Goal: Navigation & Orientation: Go to known website

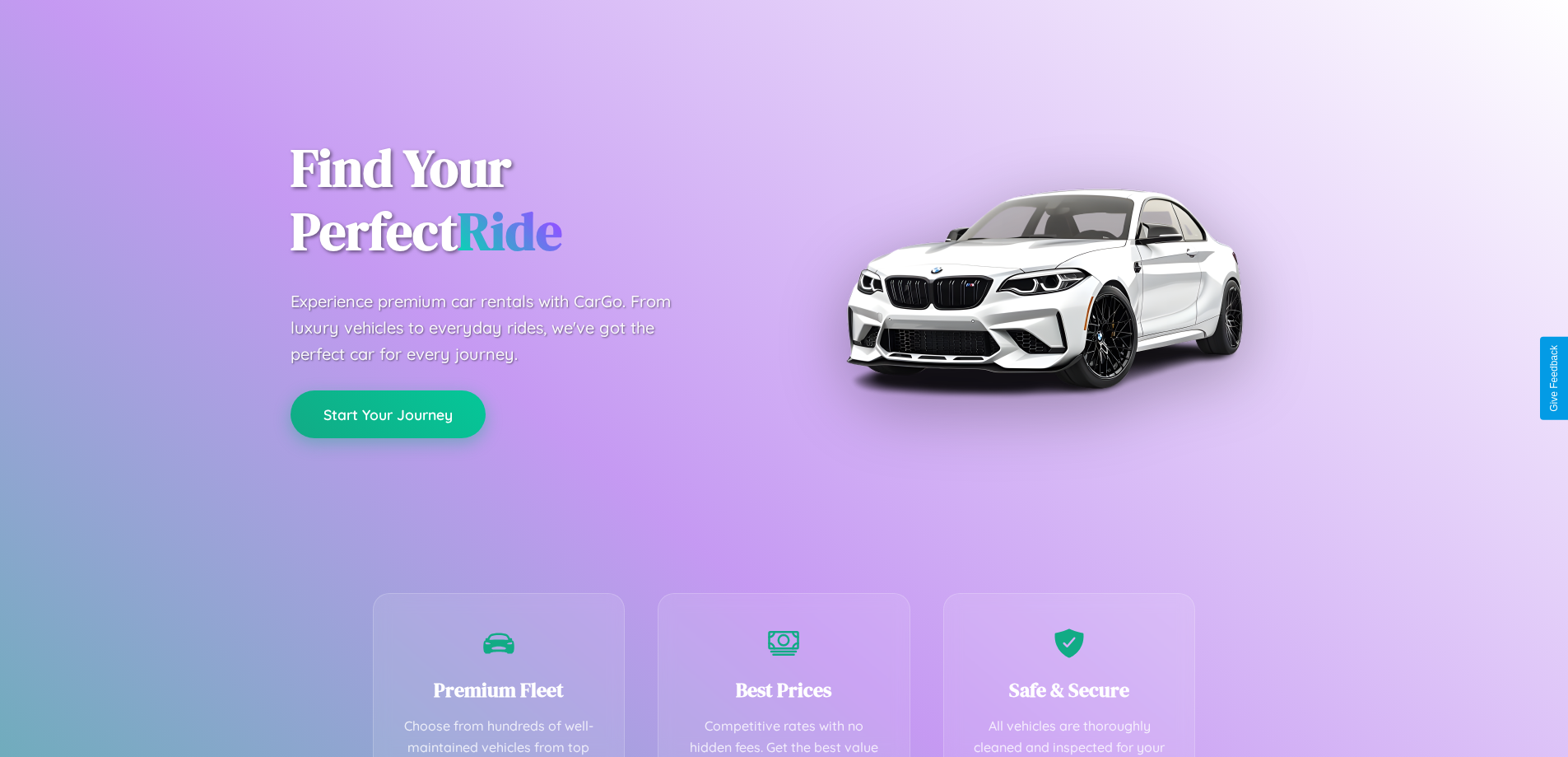
click at [388, 414] on button "Start Your Journey" at bounding box center [387, 414] width 195 height 48
click at [388, 413] on button "Start Your Journey" at bounding box center [387, 414] width 195 height 48
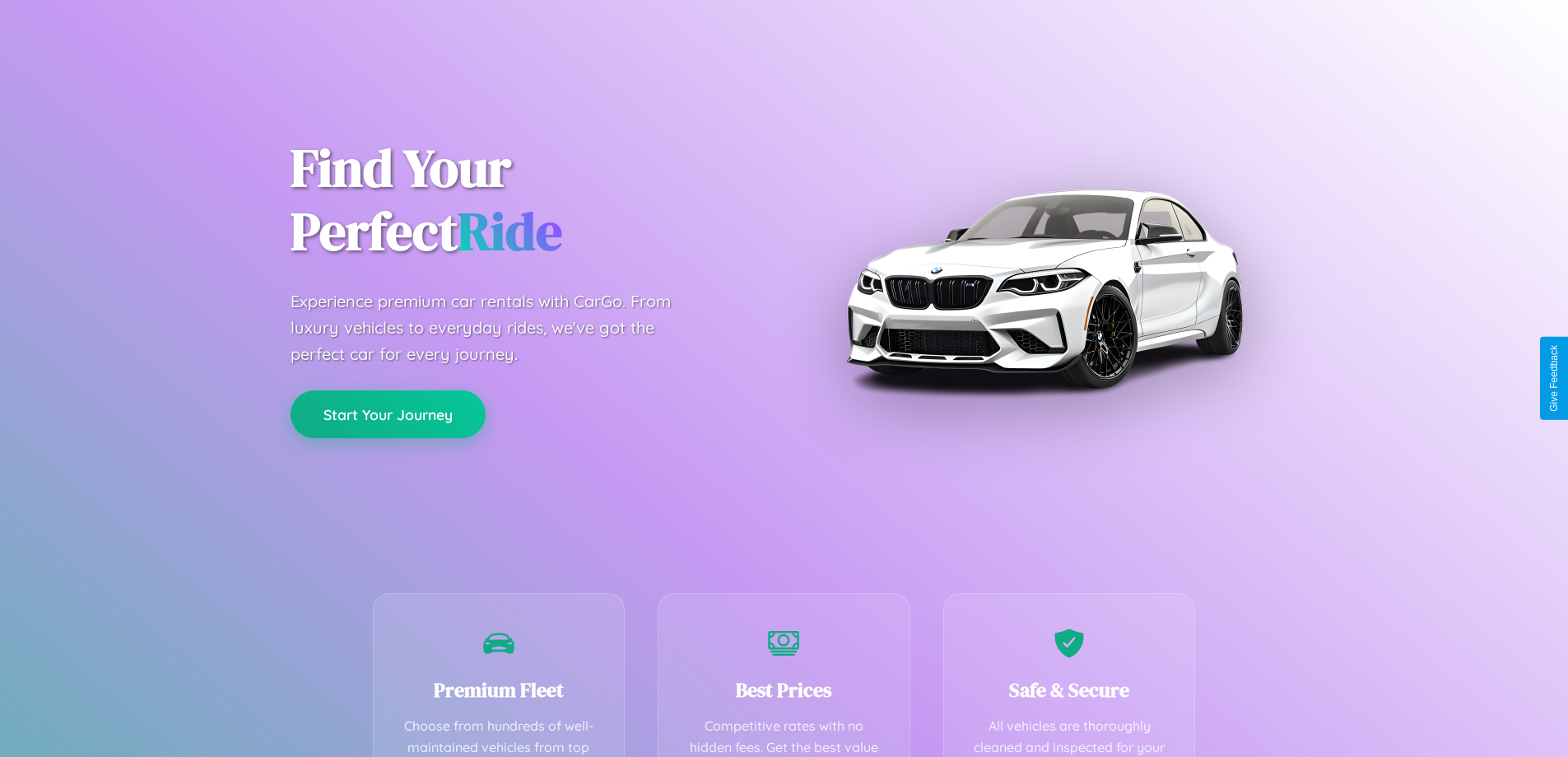
click at [388, 413] on button "Start Your Journey" at bounding box center [387, 414] width 195 height 48
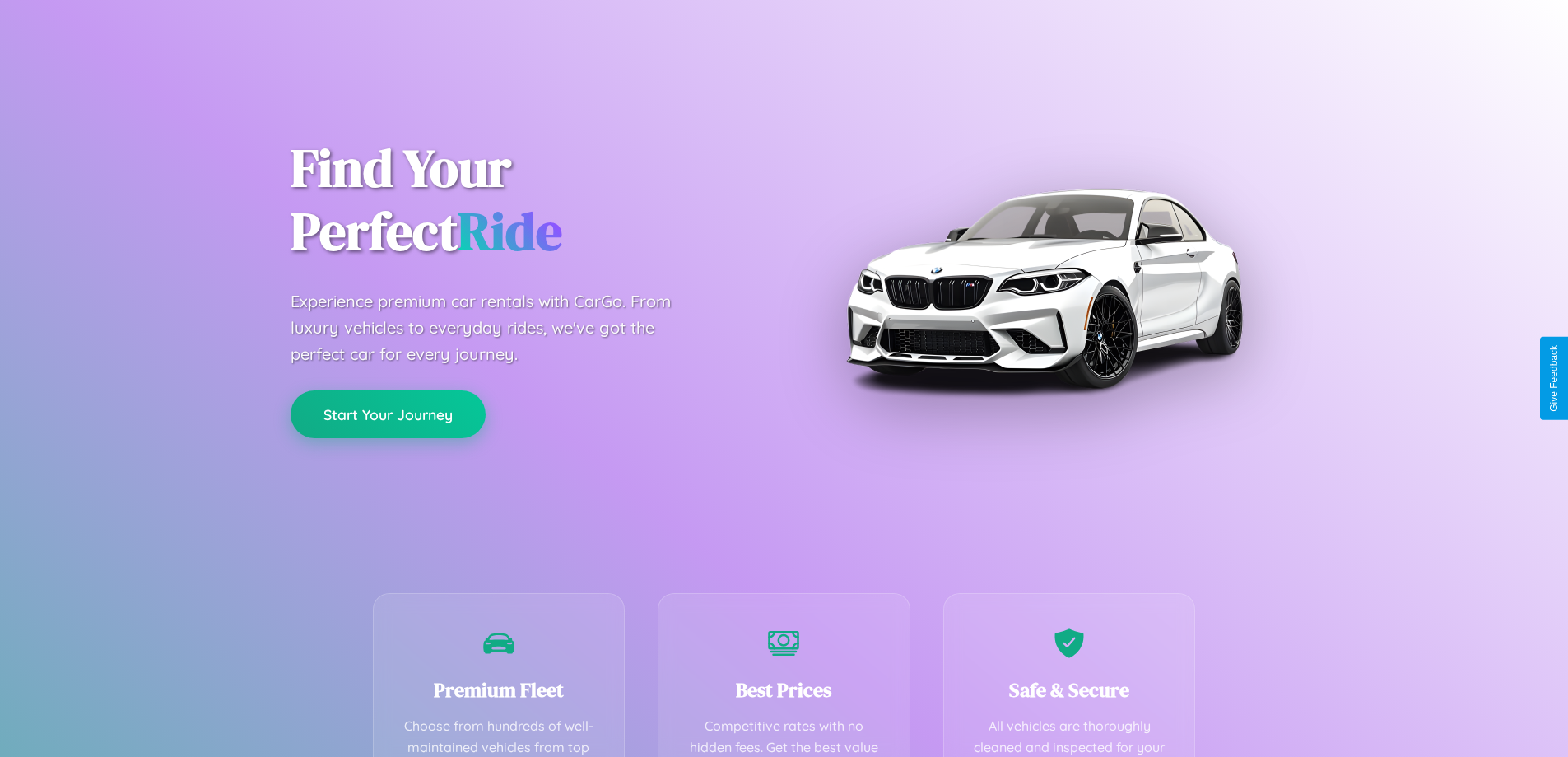
click at [388, 413] on button "Start Your Journey" at bounding box center [387, 414] width 195 height 48
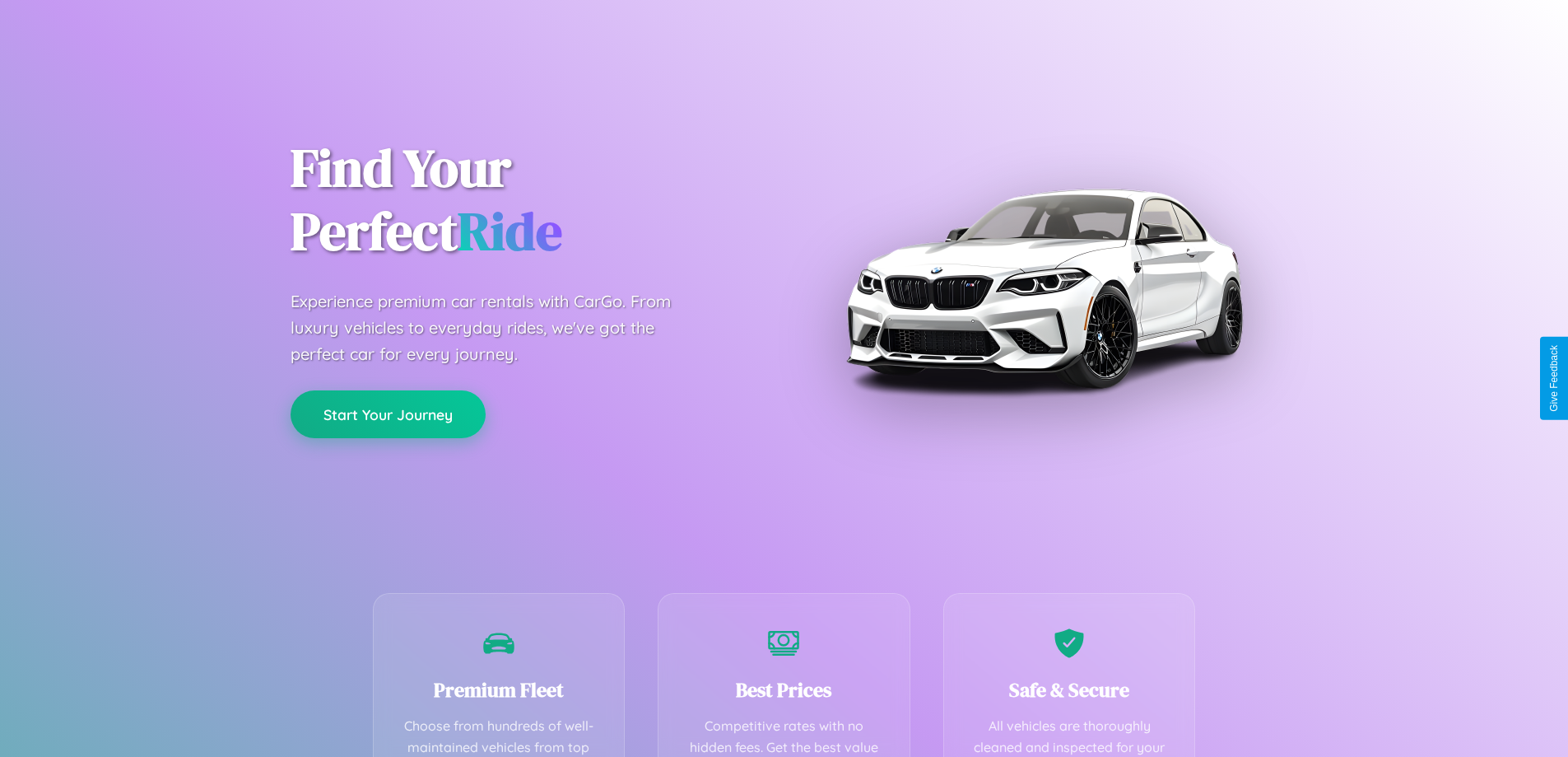
click at [388, 413] on button "Start Your Journey" at bounding box center [387, 414] width 195 height 48
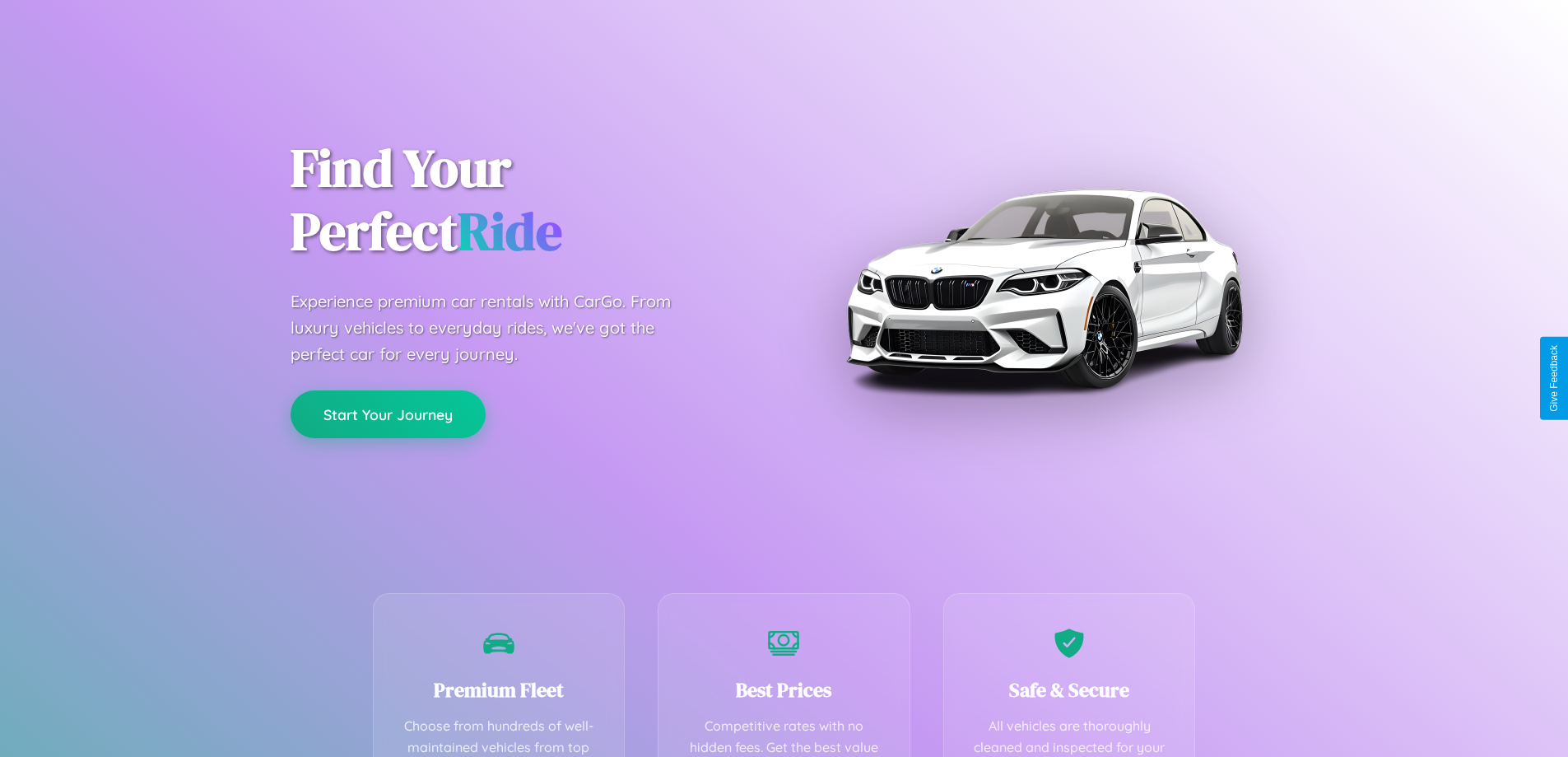
click at [388, 413] on button "Start Your Journey" at bounding box center [387, 414] width 195 height 48
